Goal: Information Seeking & Learning: Learn about a topic

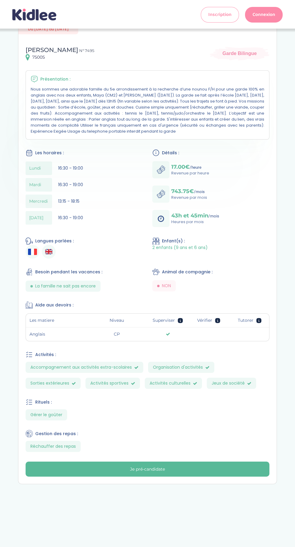
scroll to position [58, 0]
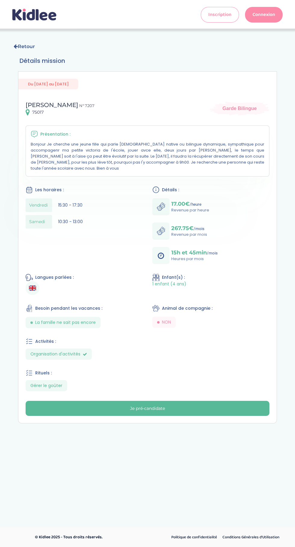
scroll to position [16, 0]
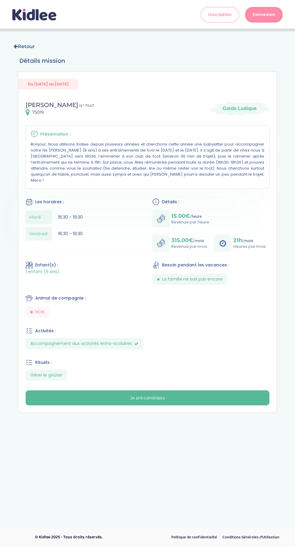
click at [225, 546] on body "Toggle navigation Inscription Connexion Toggle navigation Inscription Connexion" at bounding box center [147, 273] width 295 height 547
